Goal: Find specific page/section: Find specific page/section

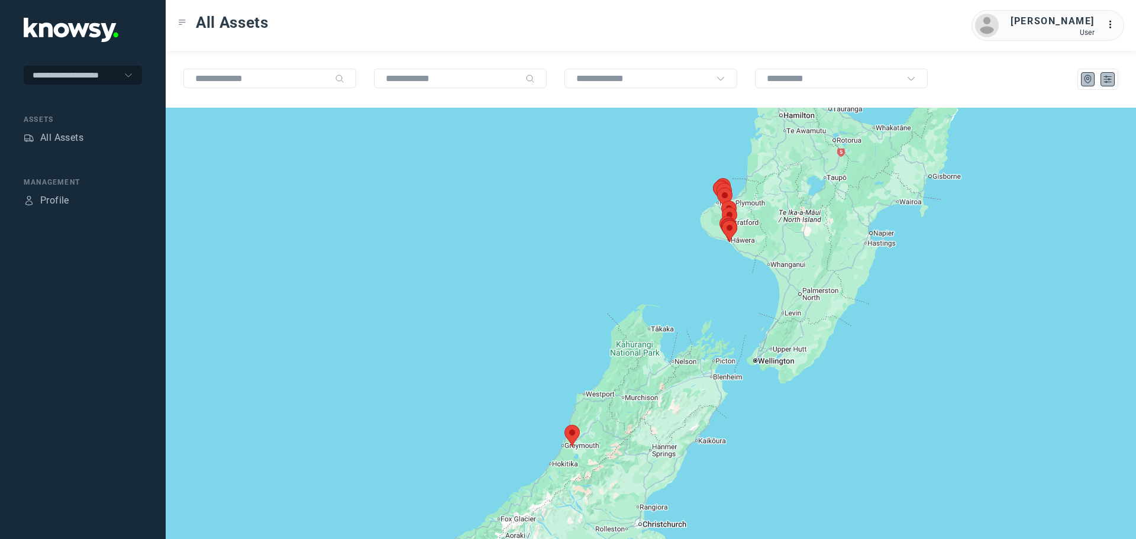
click at [1107, 77] on icon "List" at bounding box center [1107, 79] width 11 height 11
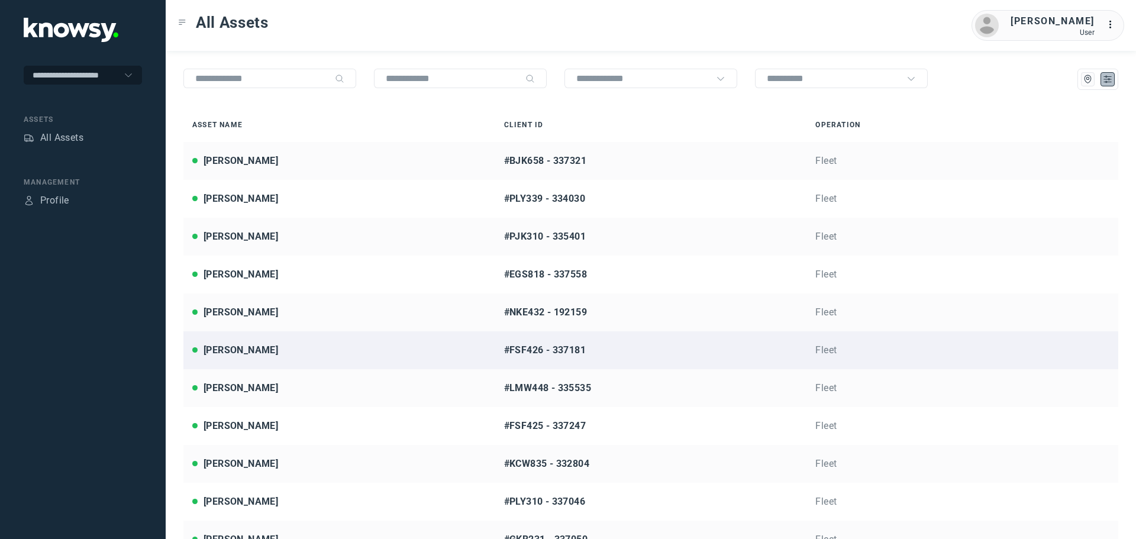
click at [268, 345] on div "[PERSON_NAME]" at bounding box center [339, 350] width 294 height 14
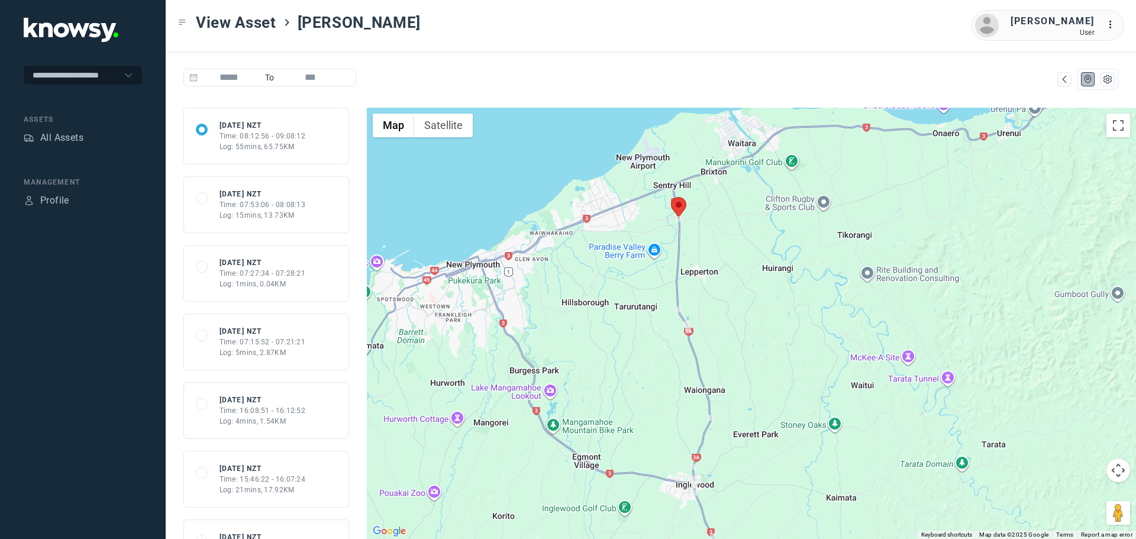
drag, startPoint x: 622, startPoint y: 465, endPoint x: 647, endPoint y: 357, distance: 110.6
click at [647, 357] on div at bounding box center [751, 323] width 769 height 431
click at [66, 141] on div "All Assets" at bounding box center [61, 138] width 43 height 14
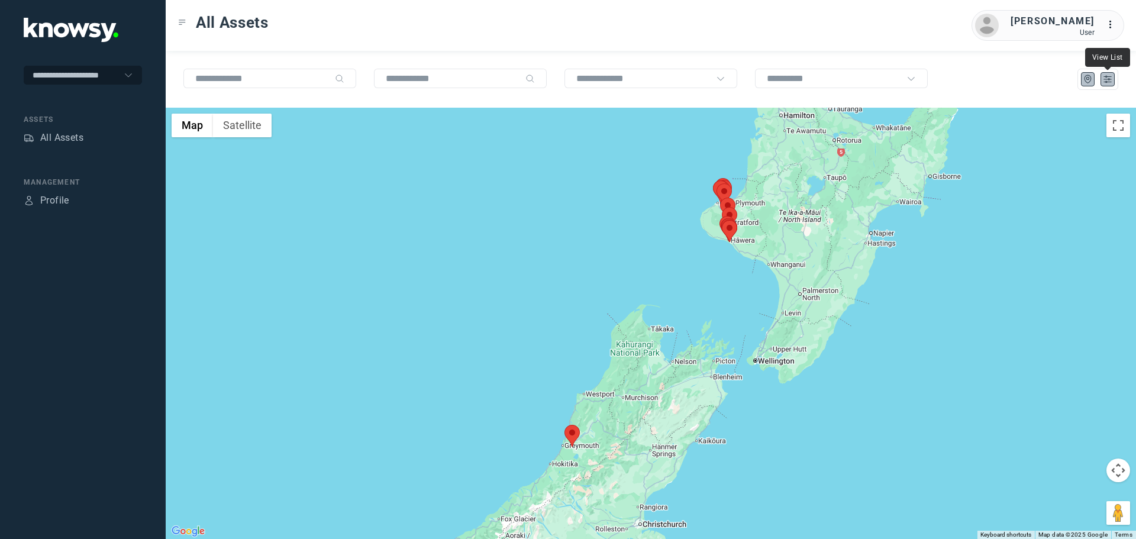
click at [1103, 80] on icon "List" at bounding box center [1107, 79] width 11 height 11
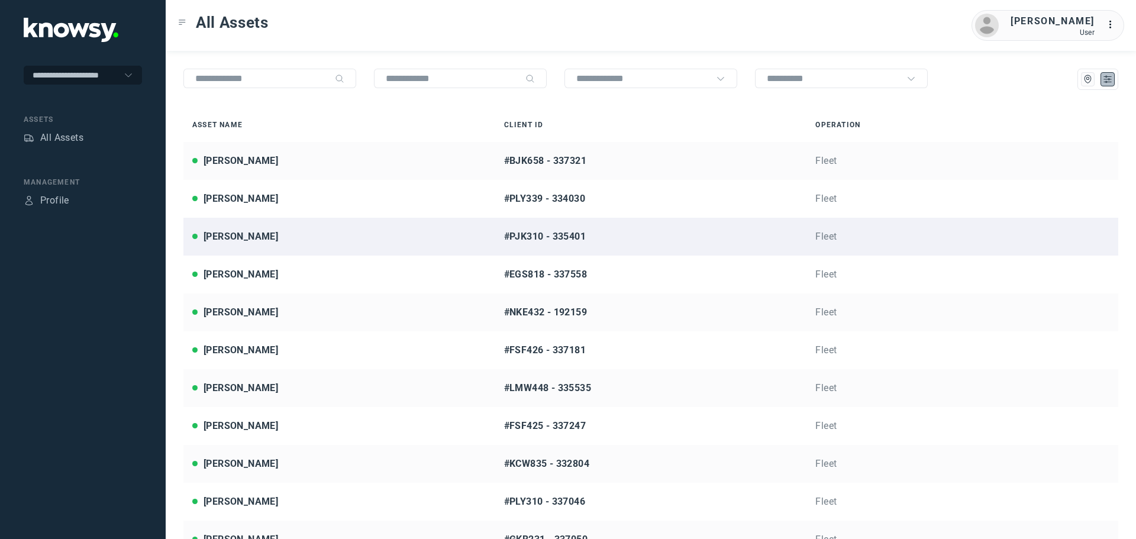
click at [253, 234] on div "[PERSON_NAME]" at bounding box center [240, 236] width 75 height 14
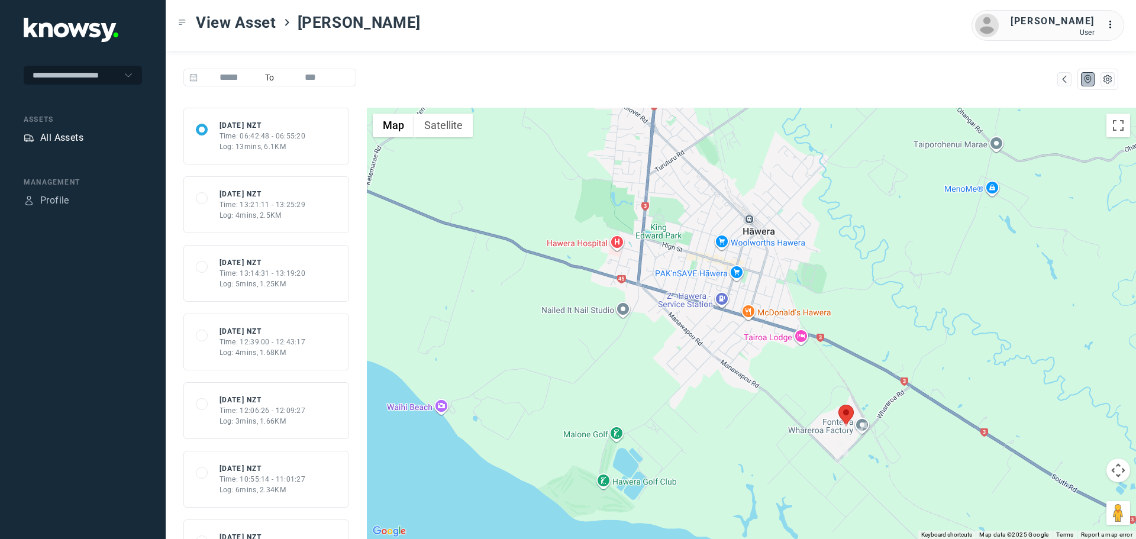
click at [75, 138] on div "All Assets" at bounding box center [61, 138] width 43 height 14
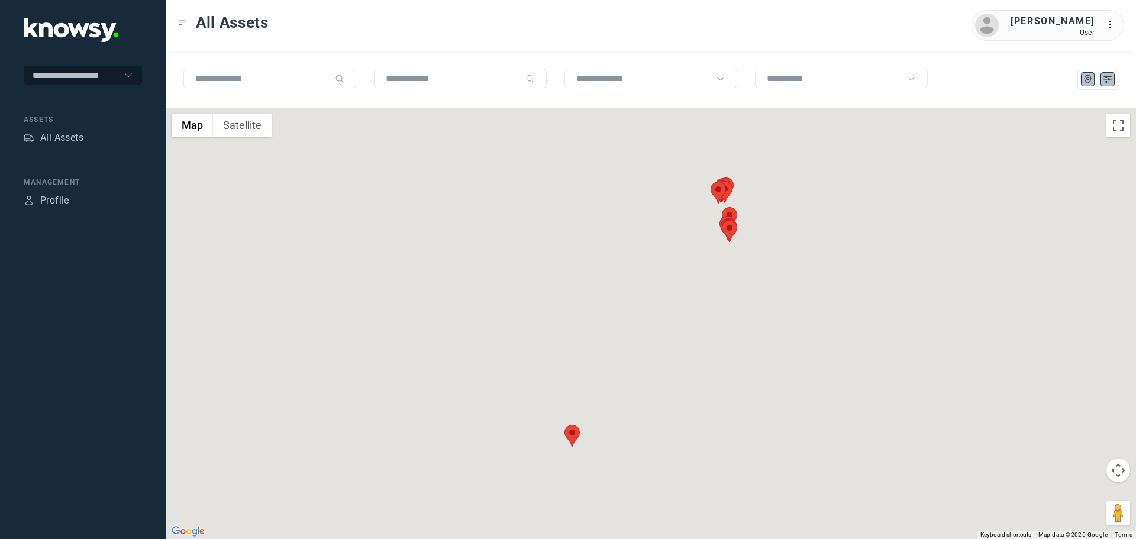
click at [1109, 82] on icon "List" at bounding box center [1107, 79] width 11 height 11
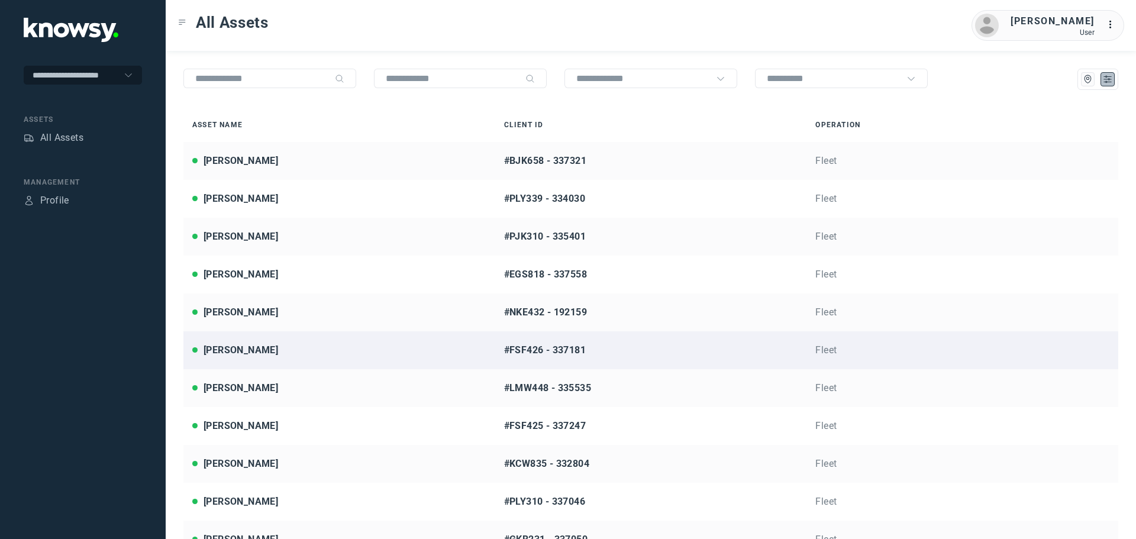
click at [273, 354] on div "[PERSON_NAME]" at bounding box center [339, 350] width 294 height 14
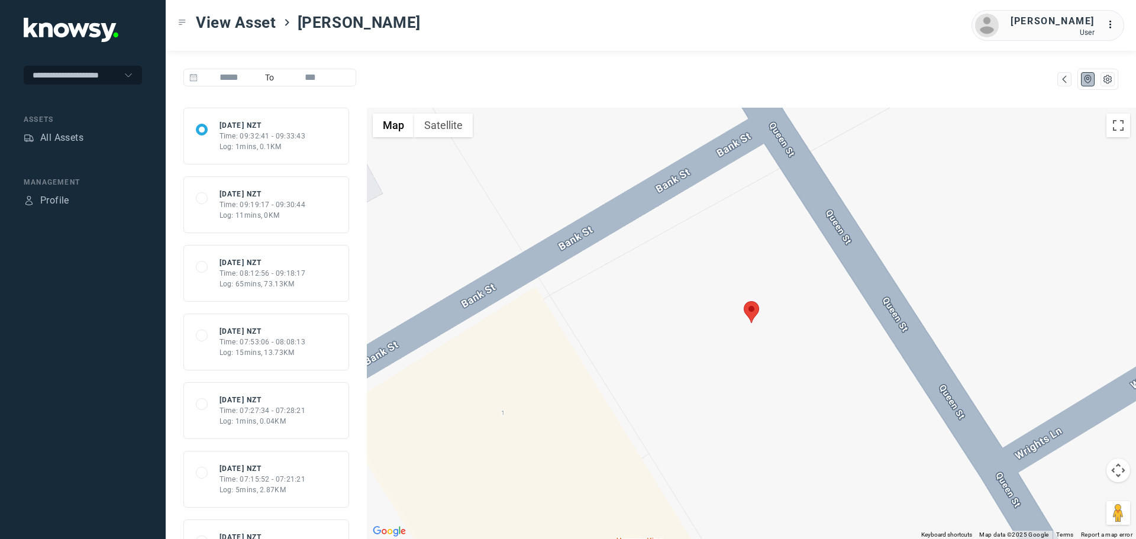
click at [295, 285] on div "Log: 65mins, 73.13KM" at bounding box center [262, 284] width 86 height 11
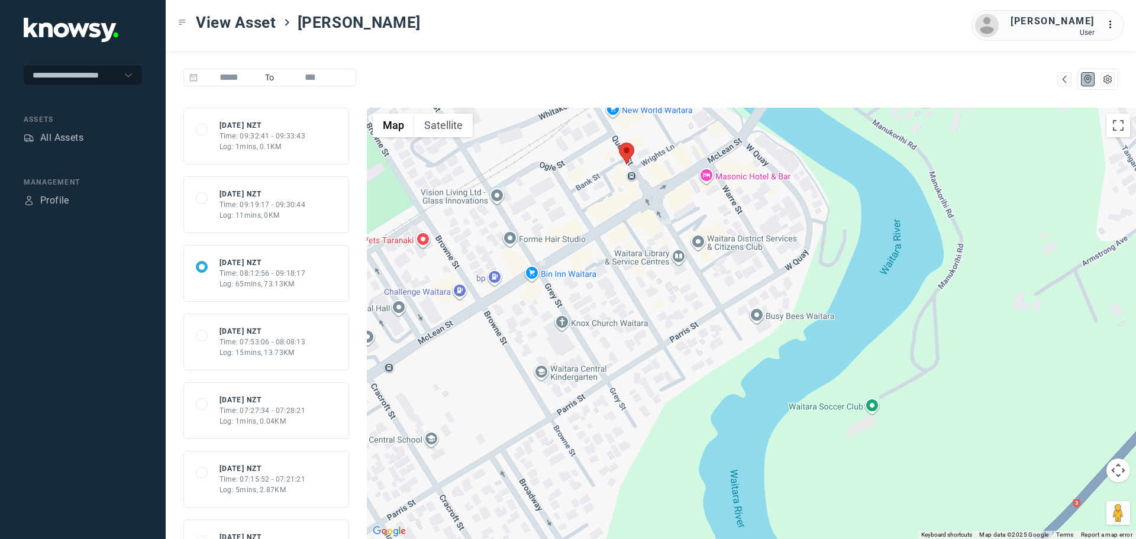
click at [293, 205] on div "Time: 09:19:17 - 09:30:44" at bounding box center [262, 204] width 86 height 11
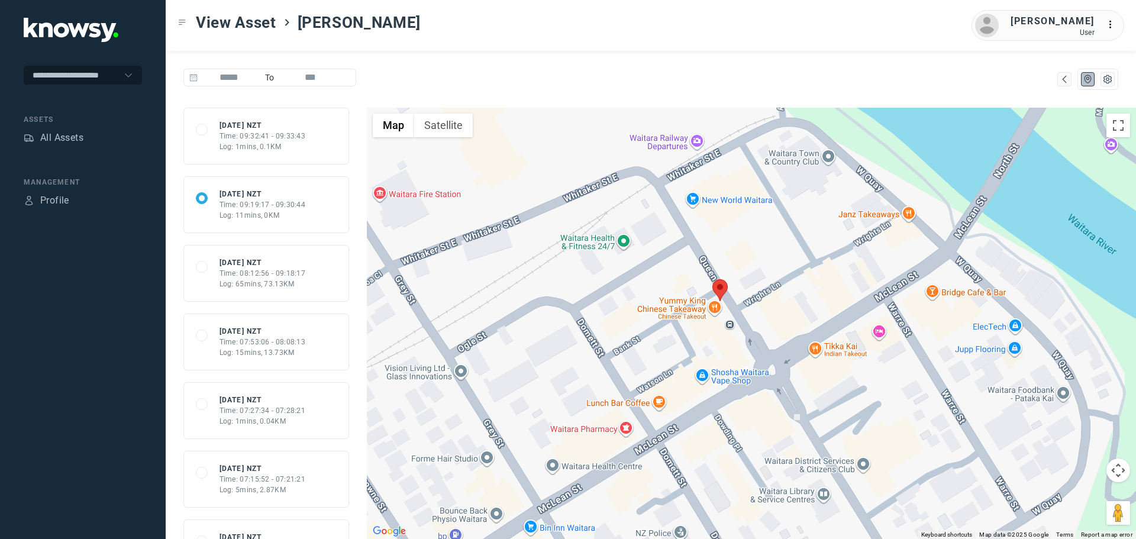
click at [284, 146] on div "Log: 1mins, 0.1KM" at bounding box center [262, 146] width 86 height 11
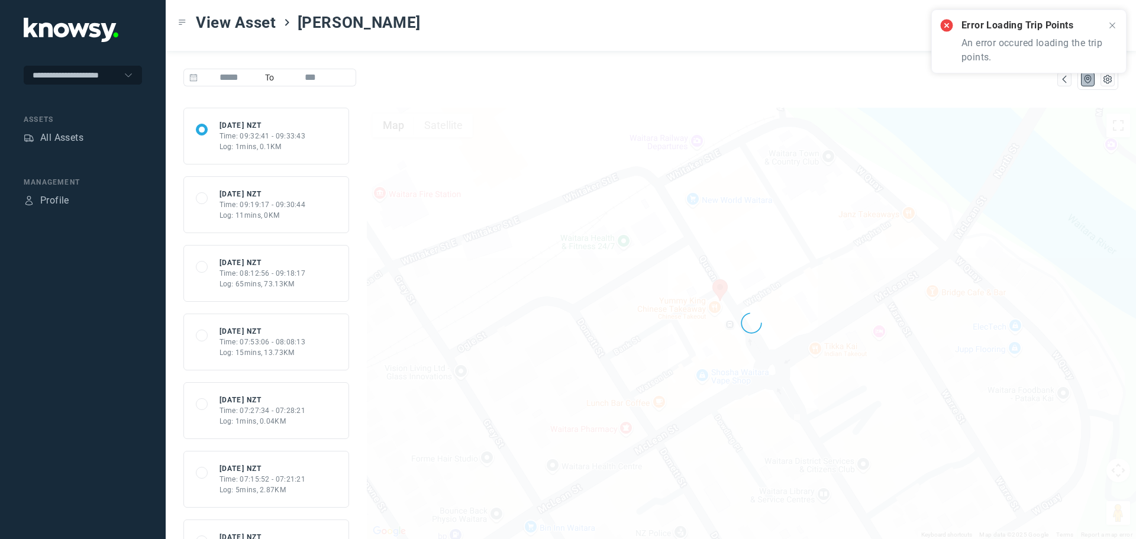
click at [1111, 25] on icon at bounding box center [1111, 25] width 9 height 9
click at [72, 140] on div "All Assets" at bounding box center [61, 138] width 43 height 14
